Goal: Transaction & Acquisition: Purchase product/service

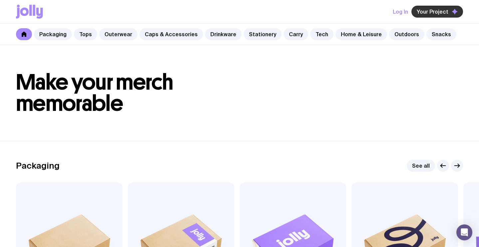
click at [426, 13] on span "Your Project" at bounding box center [432, 11] width 32 height 7
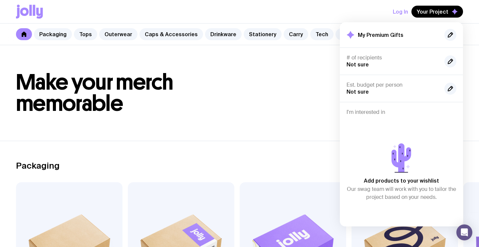
click at [407, 14] on button "Log In" at bounding box center [400, 12] width 15 height 12
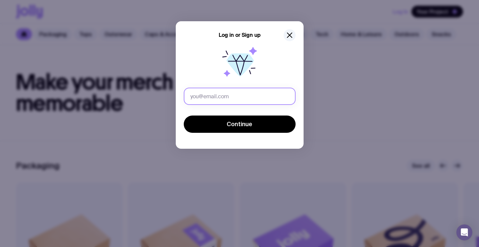
drag, startPoint x: 225, startPoint y: 100, endPoint x: 242, endPoint y: 98, distance: 16.8
click at [225, 100] on input "text" at bounding box center [240, 96] width 112 height 17
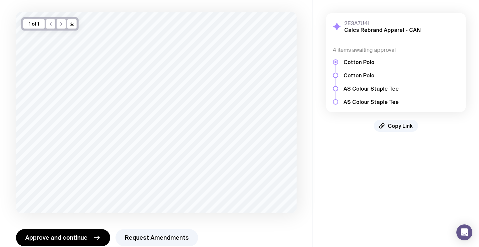
scroll to position [47, 0]
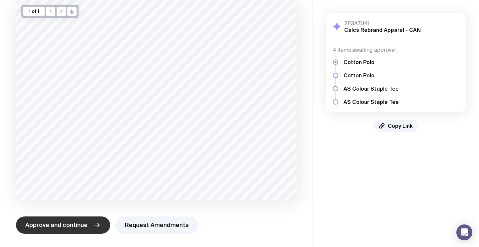
click at [86, 221] on button "Approve and continue" at bounding box center [63, 225] width 94 height 17
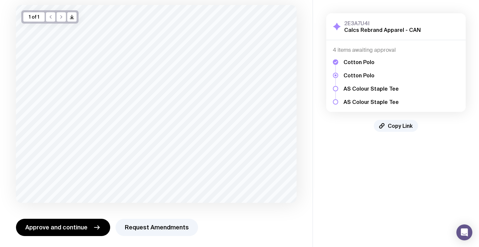
scroll to position [43, 0]
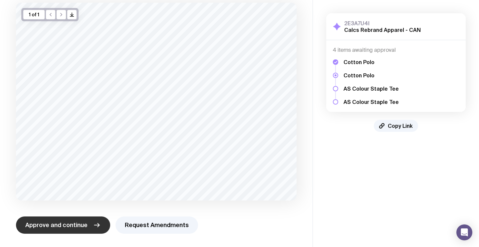
click at [94, 223] on icon "button" at bounding box center [97, 226] width 8 height 8
click at [74, 228] on span "Approve and continue" at bounding box center [56, 226] width 62 height 8
click at [64, 225] on span "Approve and continue" at bounding box center [56, 226] width 62 height 8
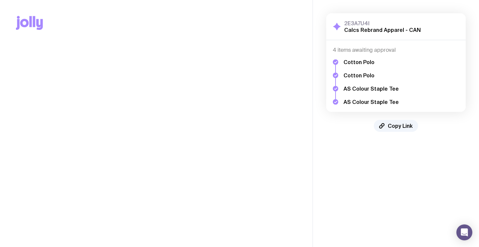
scroll to position [0, 0]
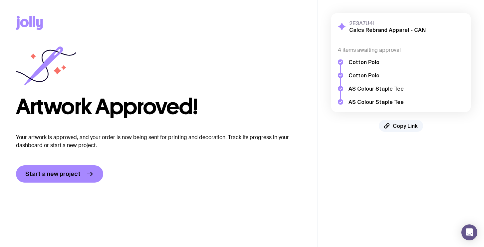
click at [33, 18] on icon at bounding box center [34, 21] width 2 height 11
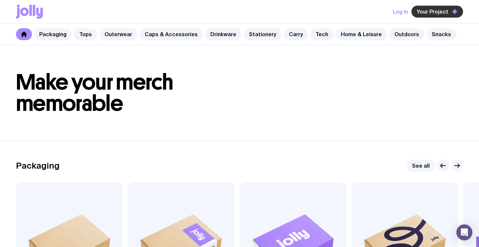
click at [426, 13] on span "Your Project" at bounding box center [432, 11] width 32 height 7
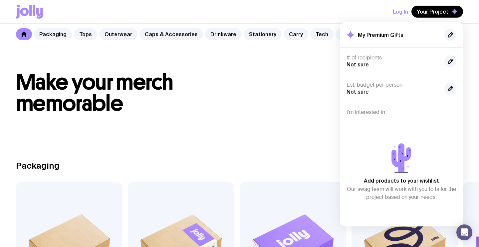
click at [405, 9] on button "Log In" at bounding box center [400, 12] width 15 height 12
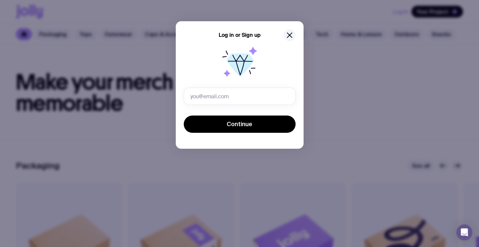
type input "[EMAIL_ADDRESS][PERSON_NAME][DOMAIN_NAME]"
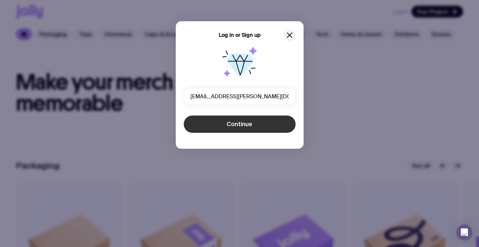
click at [205, 125] on button "Continue" at bounding box center [240, 124] width 112 height 17
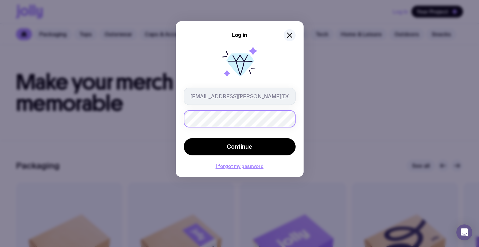
click at [145, 114] on div "Log in [EMAIL_ADDRESS][PERSON_NAME][DOMAIN_NAME] Continue I forgot my password" at bounding box center [239, 123] width 479 height 247
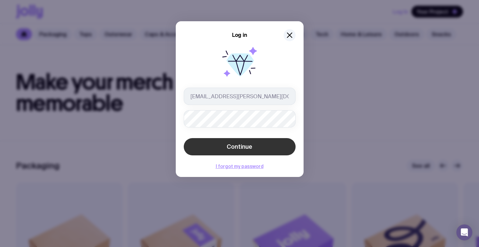
click at [291, 144] on button "Continue" at bounding box center [240, 146] width 112 height 17
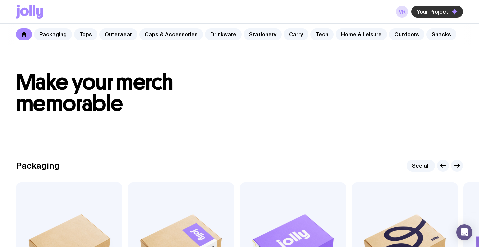
click at [431, 10] on span "Your Project" at bounding box center [432, 11] width 32 height 7
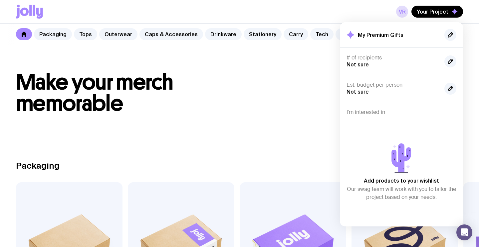
click at [296, 64] on header "Make your merch memorable" at bounding box center [239, 93] width 479 height 96
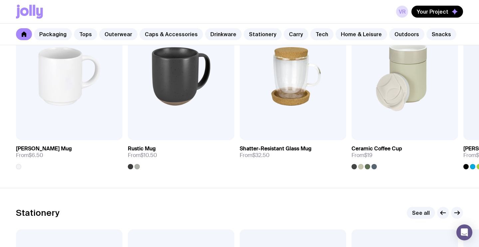
scroll to position [1151, 0]
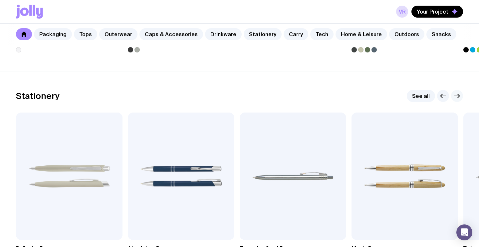
click at [453, 96] on icon "button" at bounding box center [457, 96] width 8 height 8
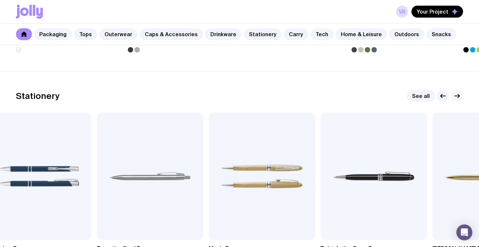
click at [454, 96] on icon "button" at bounding box center [456, 96] width 5 height 0
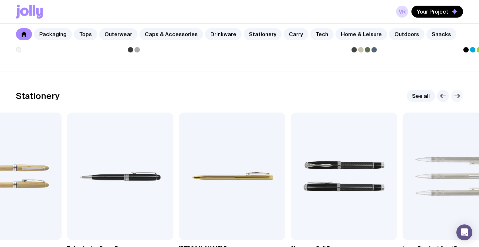
click at [454, 96] on icon "button" at bounding box center [456, 96] width 5 height 0
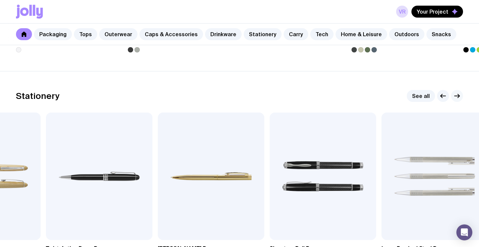
click at [454, 96] on icon "button" at bounding box center [456, 96] width 5 height 0
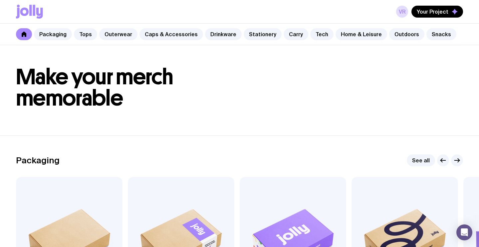
scroll to position [0, 0]
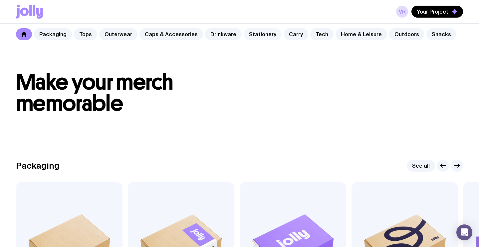
click at [254, 34] on link "Stationery" at bounding box center [263, 34] width 38 height 12
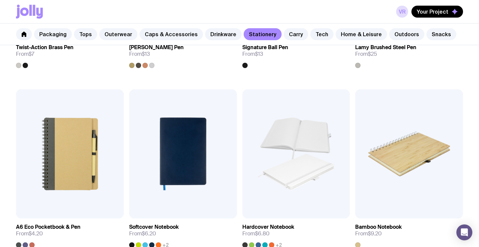
scroll to position [487, 0]
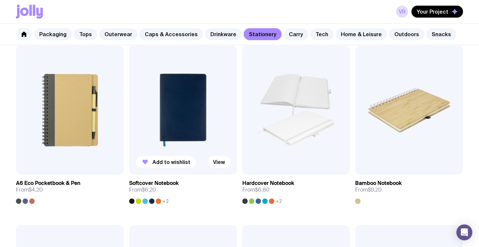
click at [211, 107] on img at bounding box center [183, 110] width 108 height 129
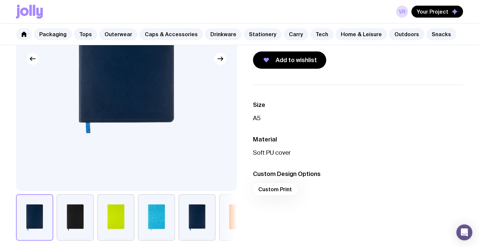
scroll to position [37, 0]
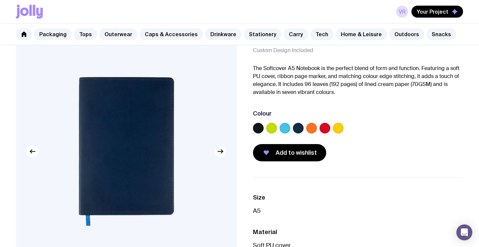
click at [217, 152] on icon "button" at bounding box center [220, 152] width 8 height 8
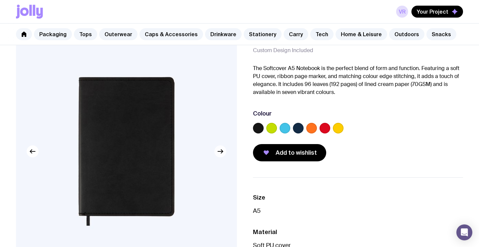
click at [219, 152] on icon "button" at bounding box center [220, 152] width 8 height 8
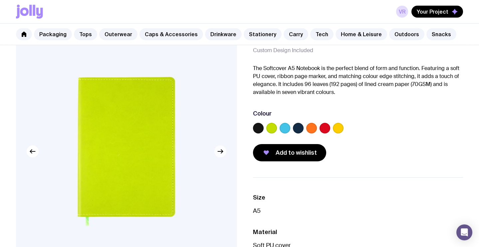
click at [219, 152] on icon "button" at bounding box center [220, 152] width 8 height 8
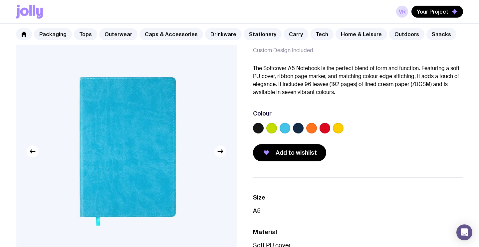
click at [219, 152] on icon "button" at bounding box center [220, 152] width 8 height 8
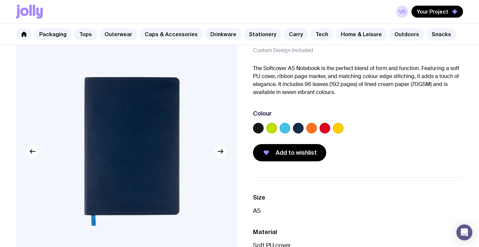
click at [219, 152] on icon "button" at bounding box center [220, 152] width 8 height 8
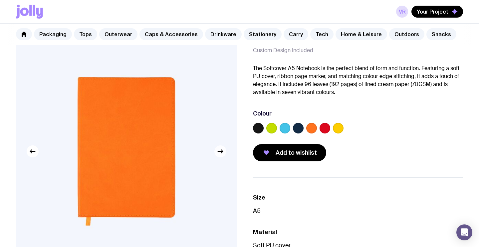
click at [219, 152] on icon "button" at bounding box center [220, 152] width 8 height 8
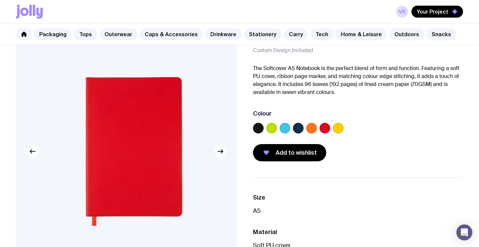
click at [219, 152] on icon "button" at bounding box center [220, 152] width 8 height 8
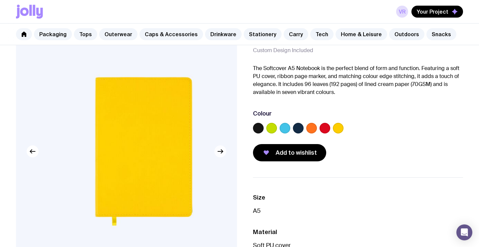
click at [219, 152] on icon "button" at bounding box center [220, 152] width 8 height 8
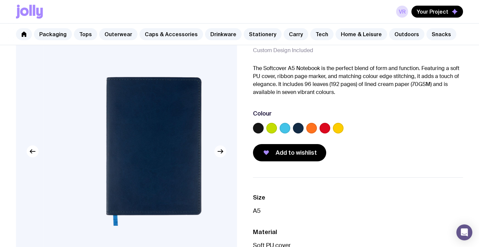
click at [219, 152] on icon "button" at bounding box center [220, 152] width 8 height 8
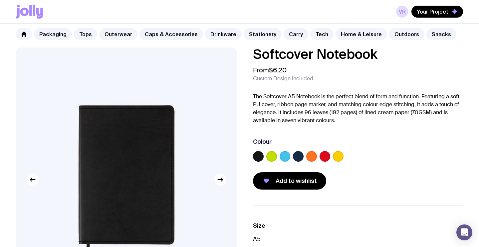
scroll to position [0, 0]
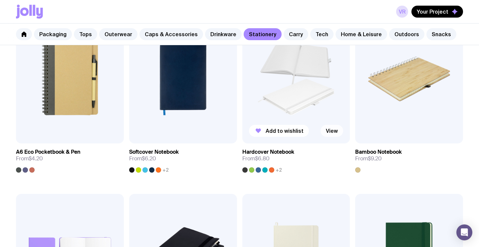
scroll to position [519, 0]
